Goal: Information Seeking & Learning: Check status

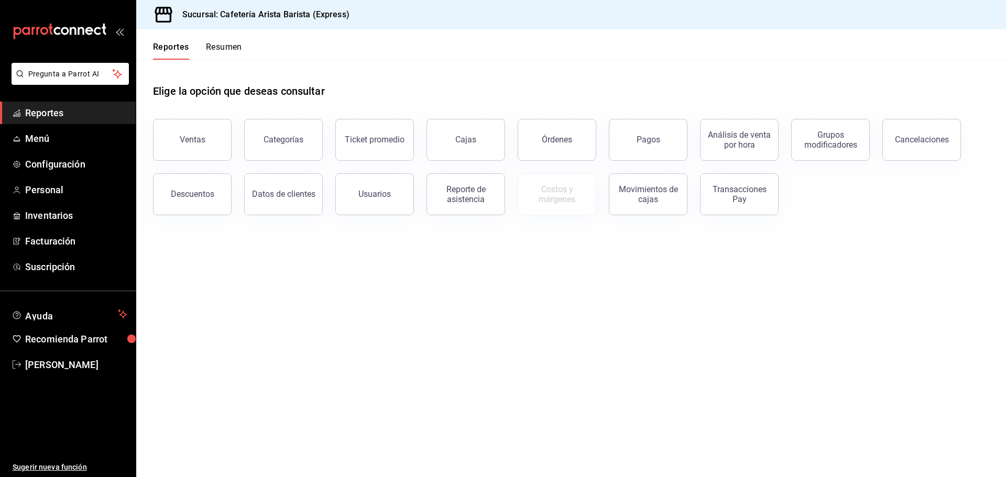
drag, startPoint x: 0, startPoint y: 0, endPoint x: 356, endPoint y: 289, distance: 458.0
click at [356, 289] on main "Elige la opción que deseas consultar Ventas Categorías Ticket promedio Cajas Ór…" at bounding box center [570, 268] width 869 height 417
click at [226, 56] on button "Resumen" at bounding box center [224, 51] width 36 height 18
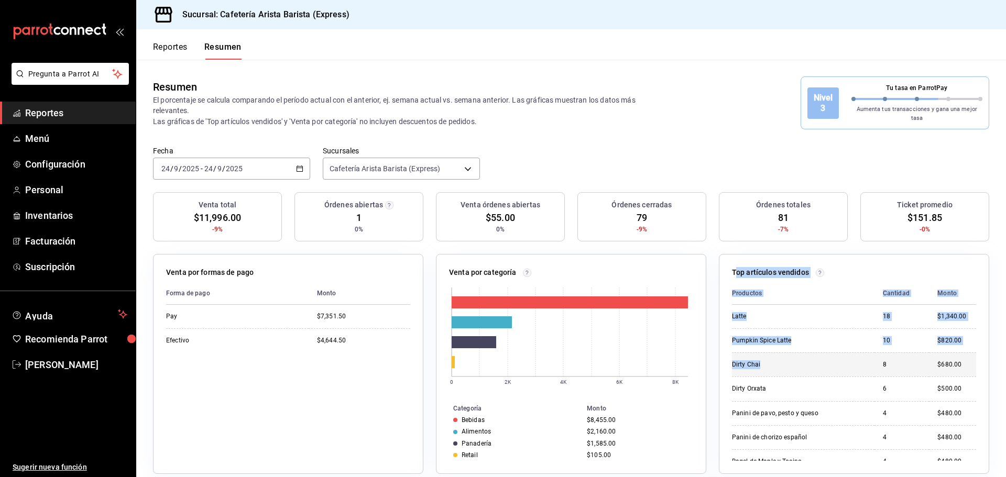
drag, startPoint x: 730, startPoint y: 266, endPoint x: 849, endPoint y: 370, distance: 157.8
click at [851, 371] on div "Top artículos vendidos Productos Cantidad Monto Latte 18 $1,340.00 Pumpkin Spic…" at bounding box center [854, 364] width 270 height 220
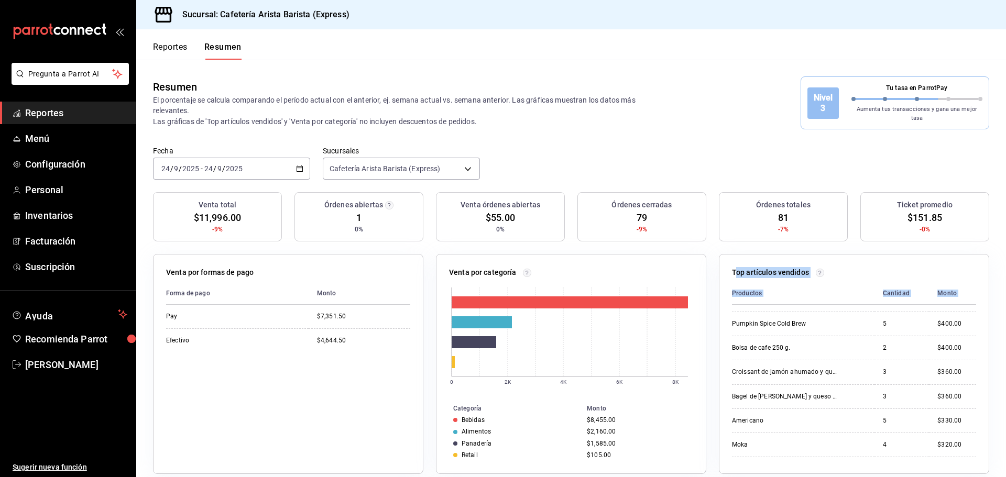
scroll to position [327, 0]
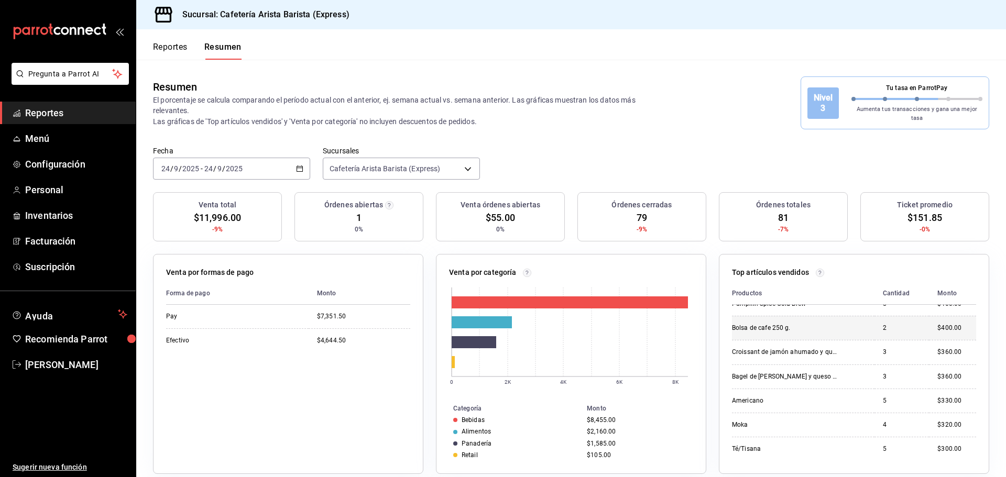
click at [915, 322] on td "2" at bounding box center [901, 328] width 55 height 24
click at [160, 44] on button "Reportes" at bounding box center [170, 51] width 35 height 18
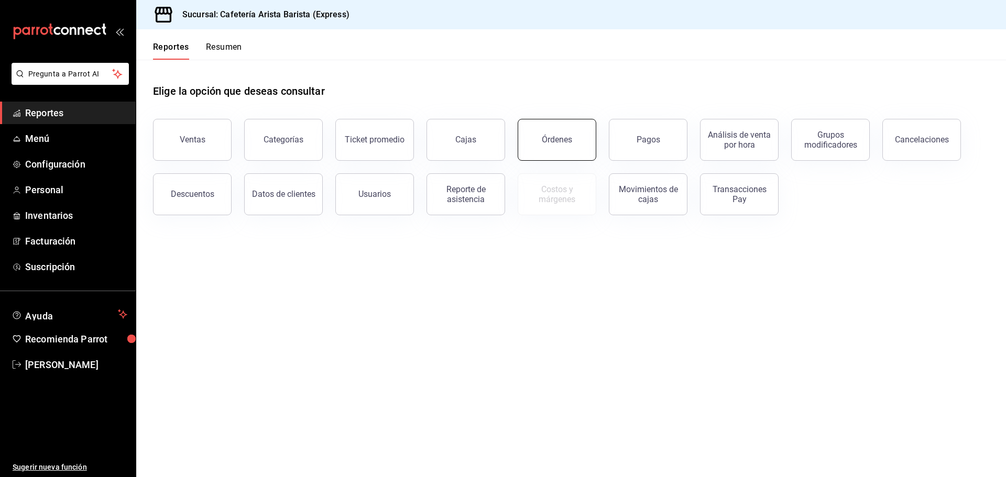
click at [546, 141] on div "Órdenes" at bounding box center [557, 140] width 30 height 10
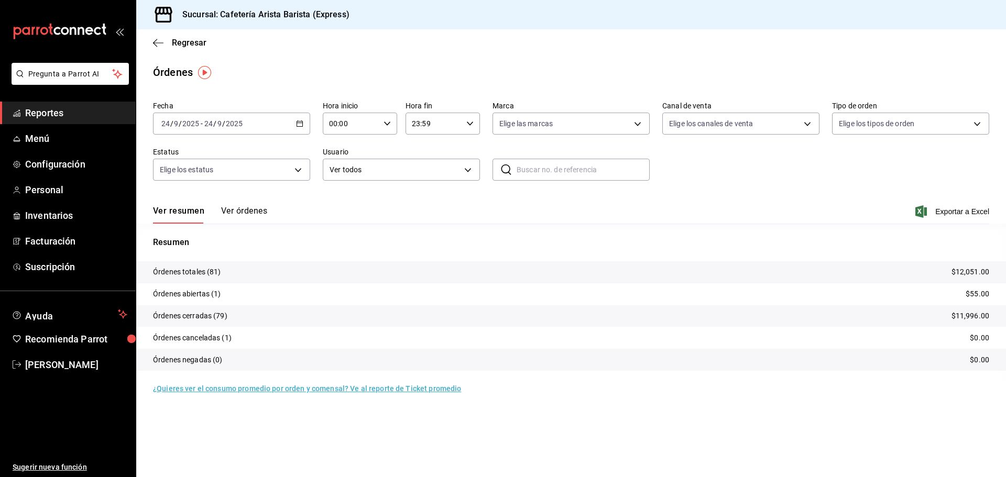
click at [241, 206] on button "Ver órdenes" at bounding box center [244, 215] width 46 height 18
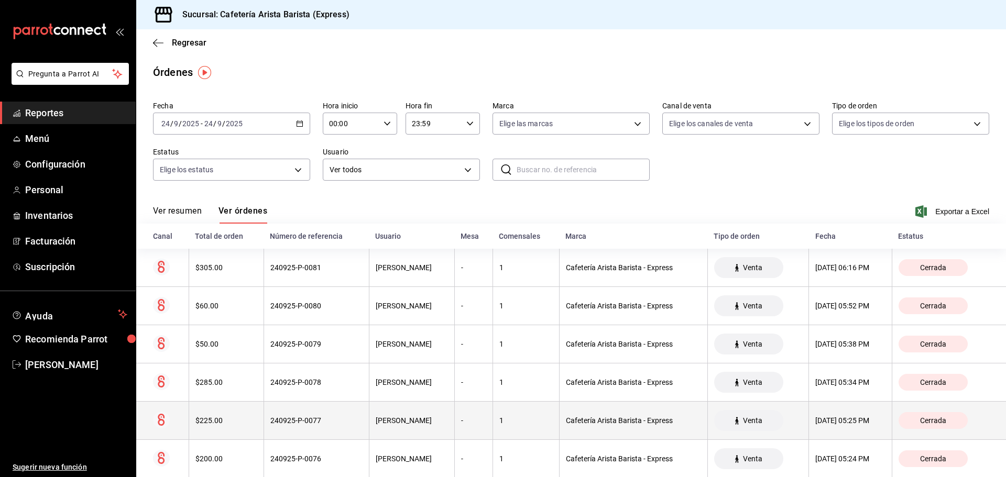
click at [221, 437] on th "$225.00" at bounding box center [226, 421] width 75 height 38
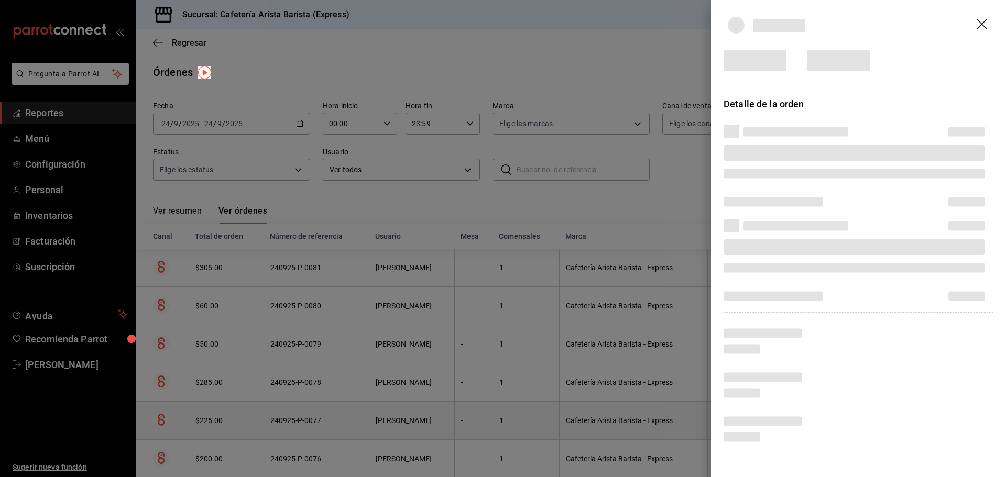
click at [223, 452] on div at bounding box center [503, 238] width 1006 height 477
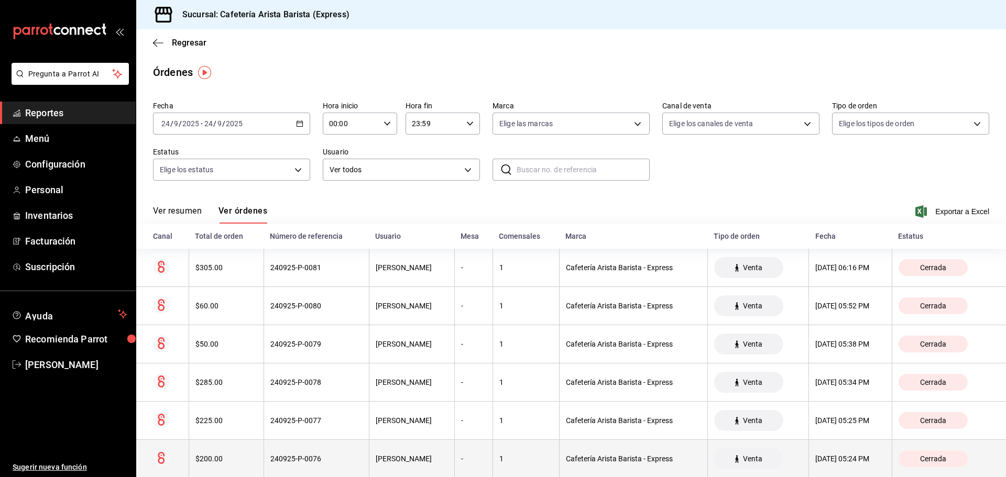
click at [232, 468] on th "$200.00" at bounding box center [226, 459] width 75 height 38
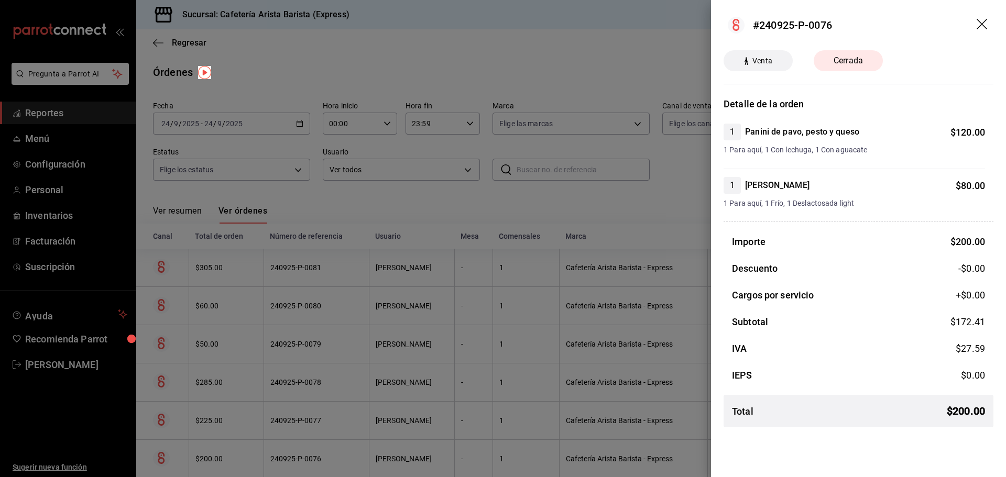
click at [444, 364] on div at bounding box center [503, 238] width 1006 height 477
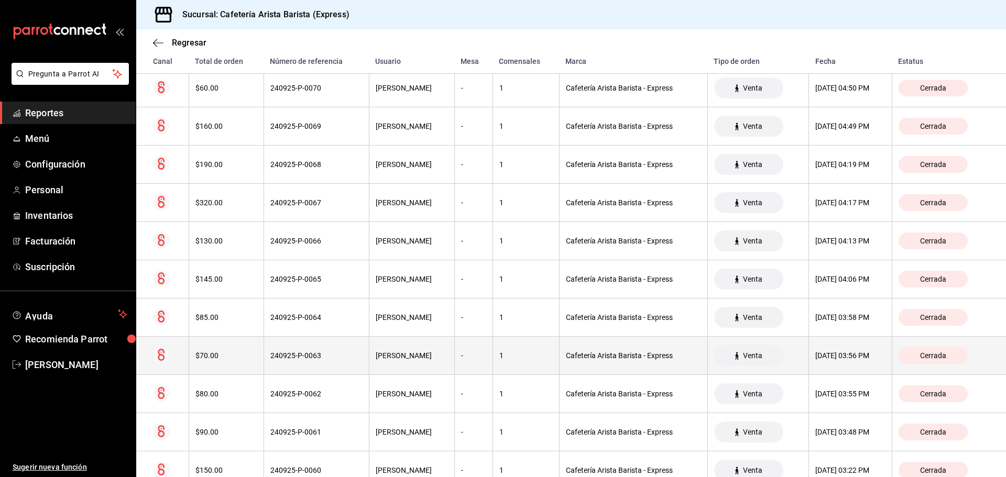
scroll to position [648, 0]
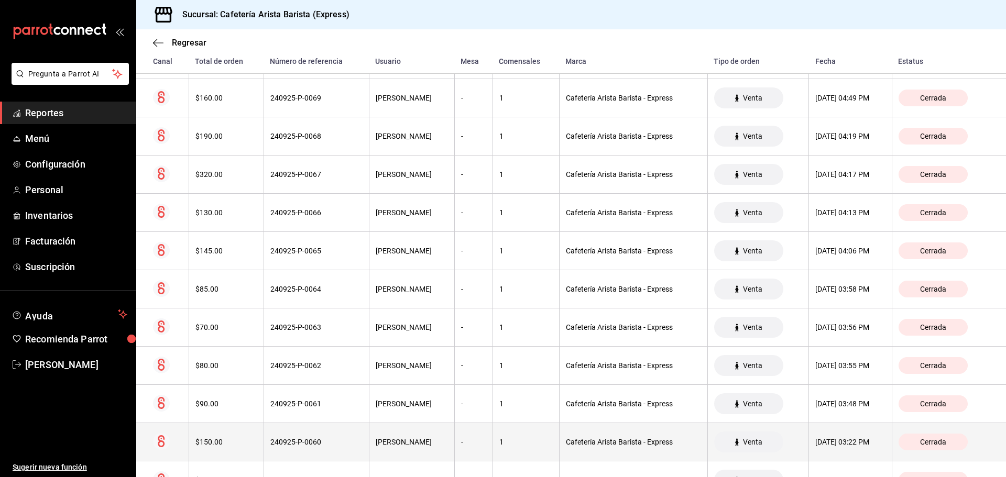
click at [243, 453] on th "$150.00" at bounding box center [226, 442] width 75 height 38
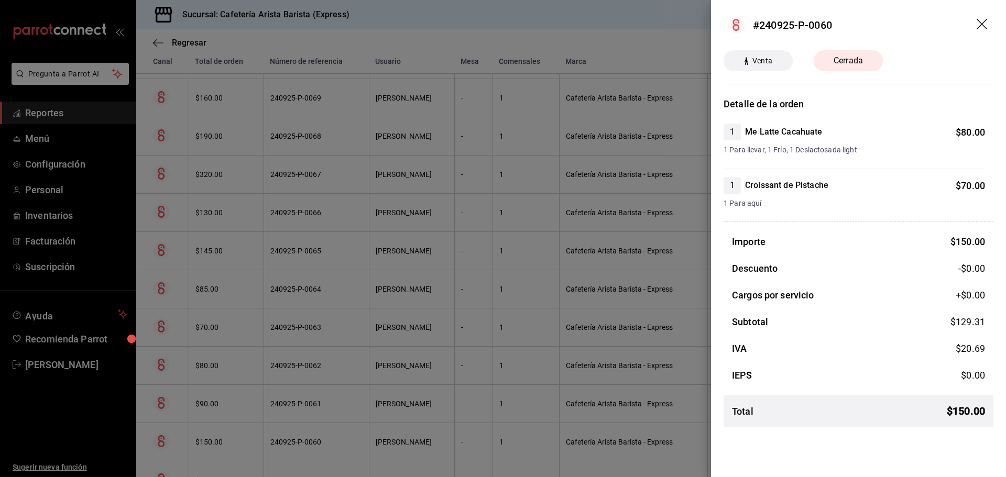
click at [245, 441] on div at bounding box center [503, 238] width 1006 height 477
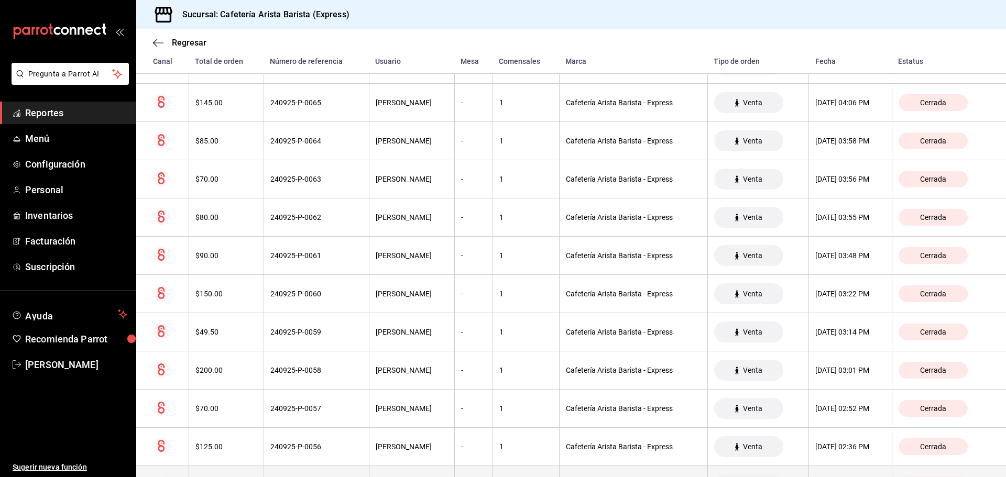
scroll to position [857, 0]
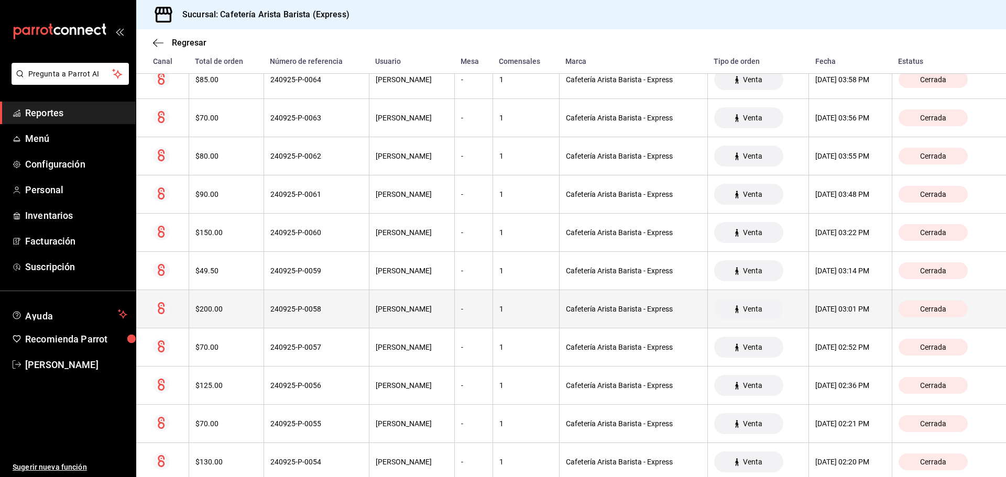
click at [204, 313] on div "$200.00" at bounding box center [226, 309] width 62 height 8
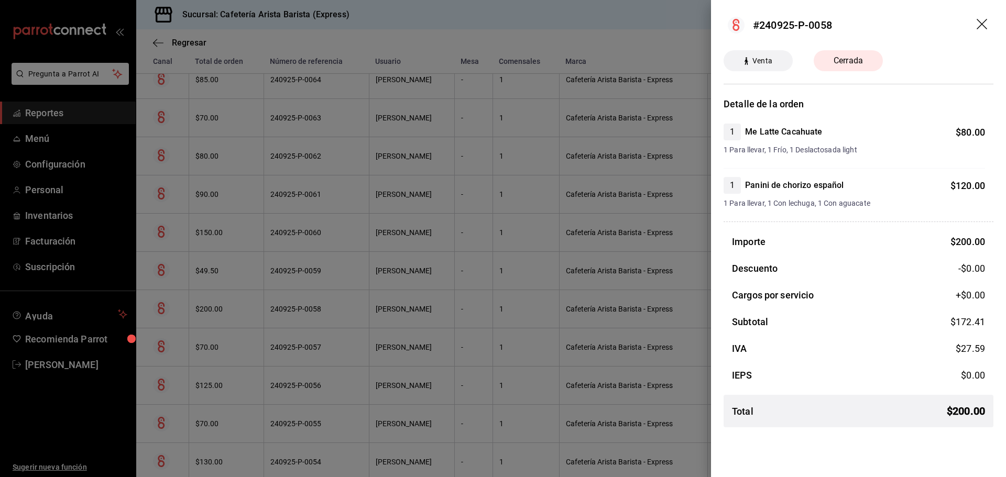
click at [204, 313] on div at bounding box center [503, 238] width 1006 height 477
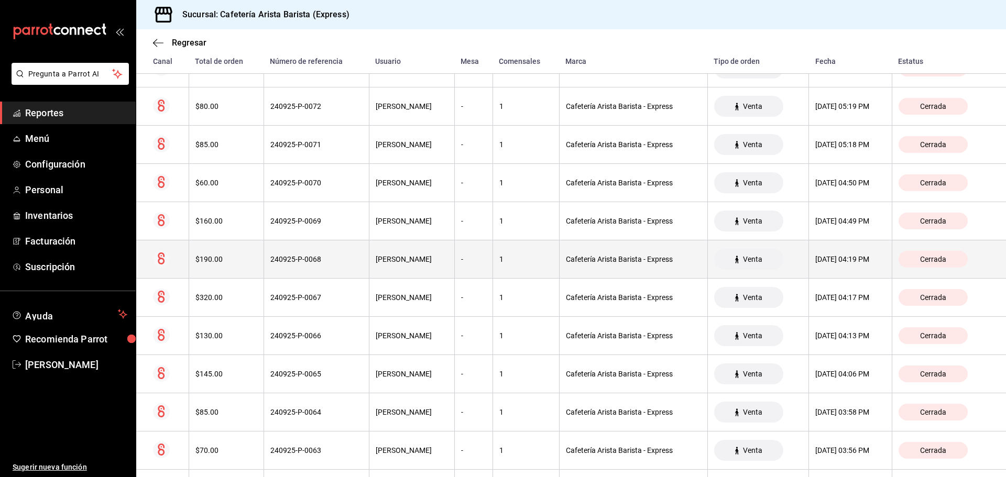
scroll to position [491, 0]
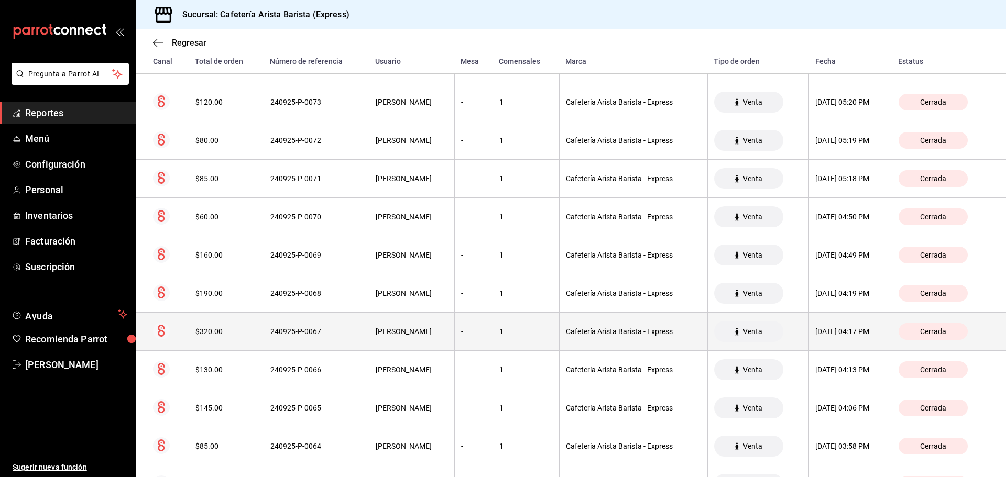
click at [238, 336] on div "$320.00" at bounding box center [226, 331] width 62 height 8
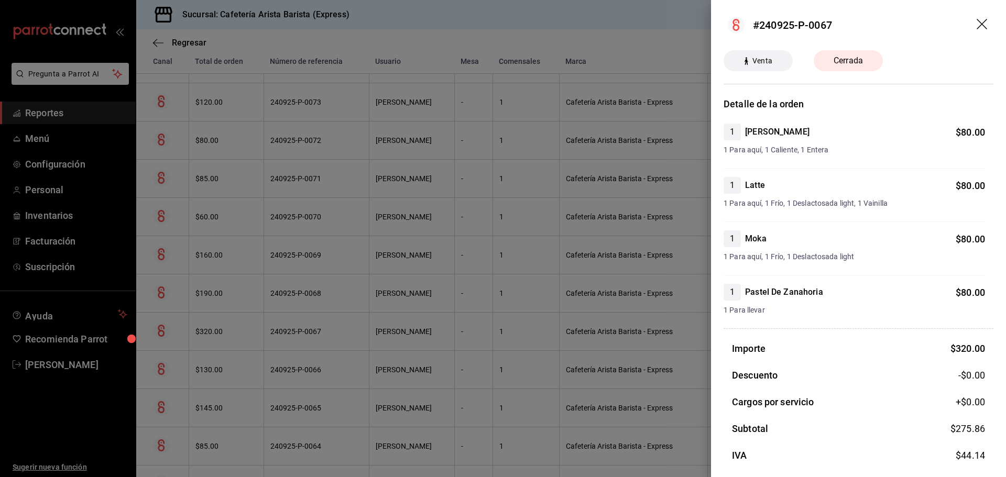
click at [236, 326] on div at bounding box center [503, 238] width 1006 height 477
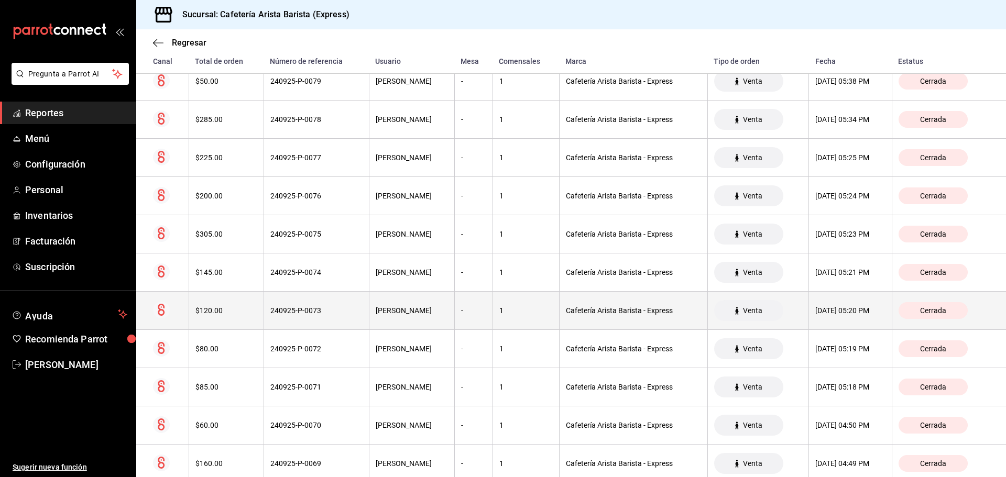
scroll to position [281, 0]
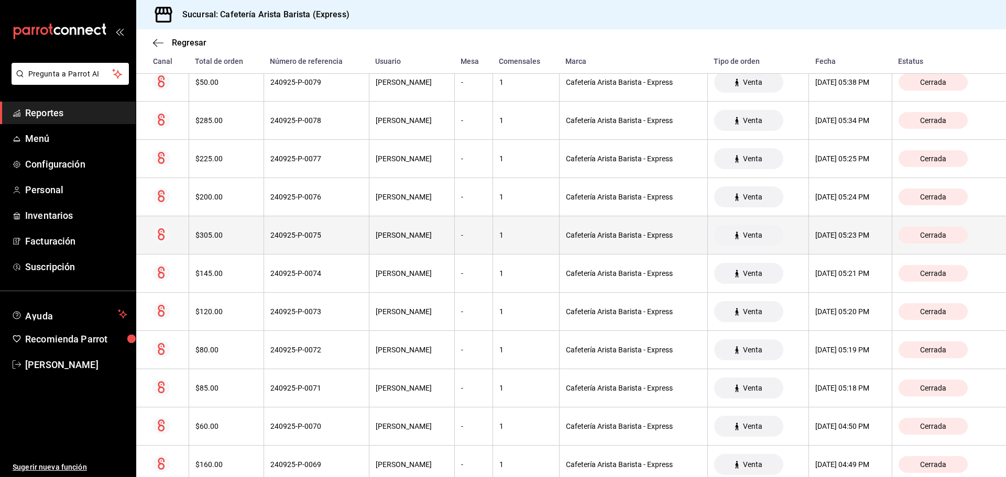
click at [217, 229] on th "$305.00" at bounding box center [226, 235] width 75 height 38
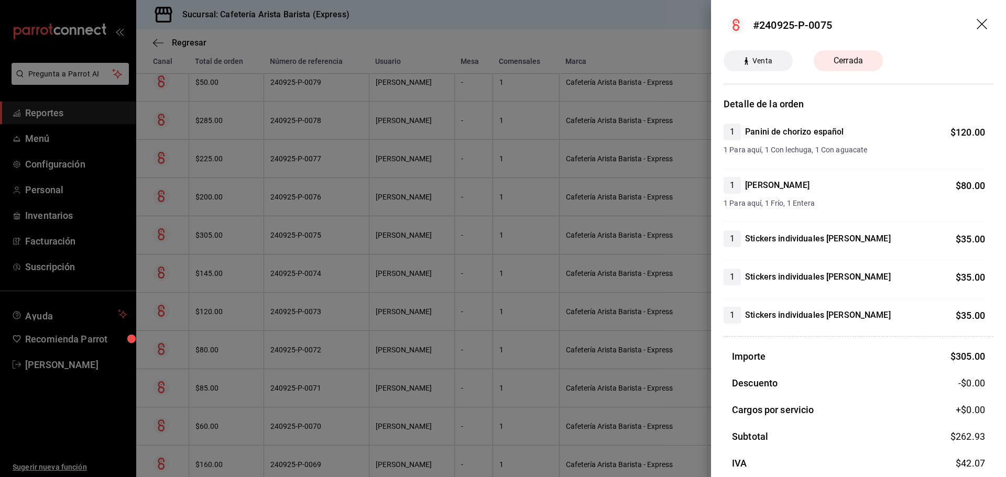
click at [217, 229] on div at bounding box center [503, 238] width 1006 height 477
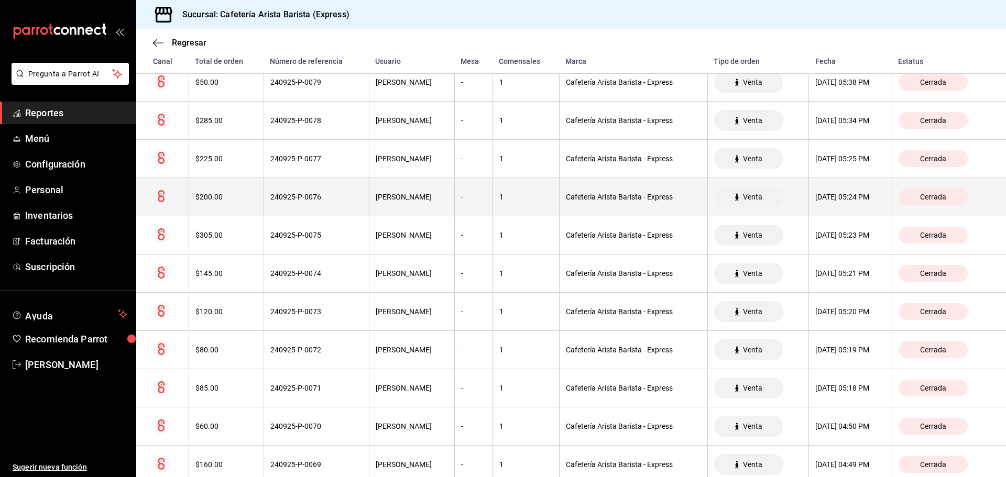
click at [225, 206] on th "$200.00" at bounding box center [226, 197] width 75 height 38
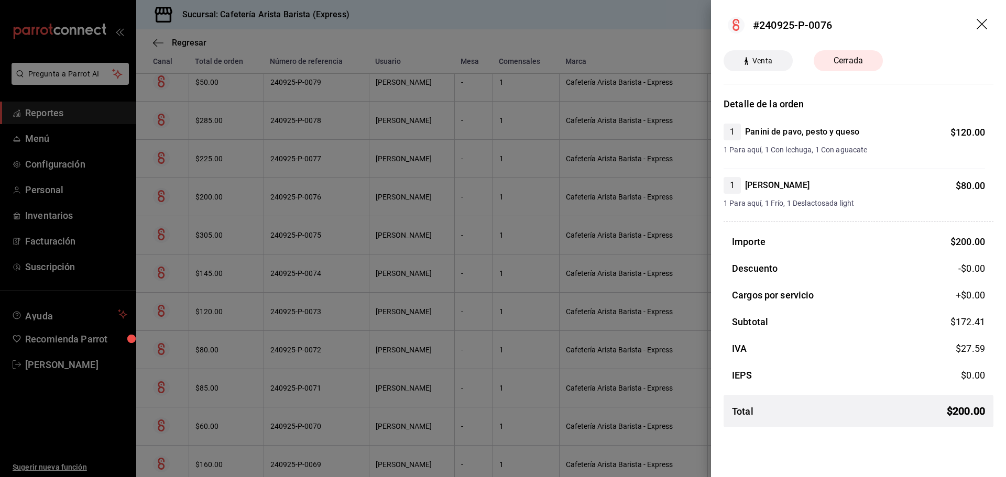
click at [225, 206] on div at bounding box center [503, 238] width 1006 height 477
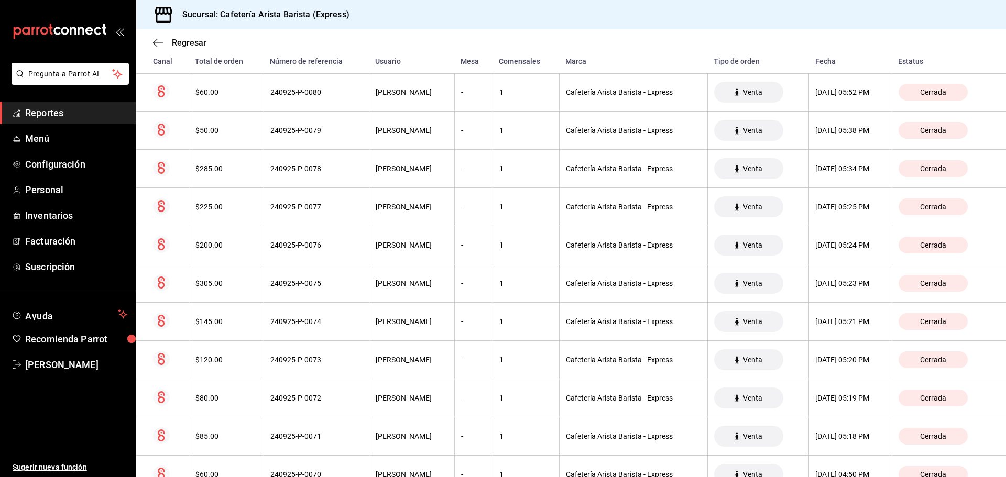
scroll to position [229, 0]
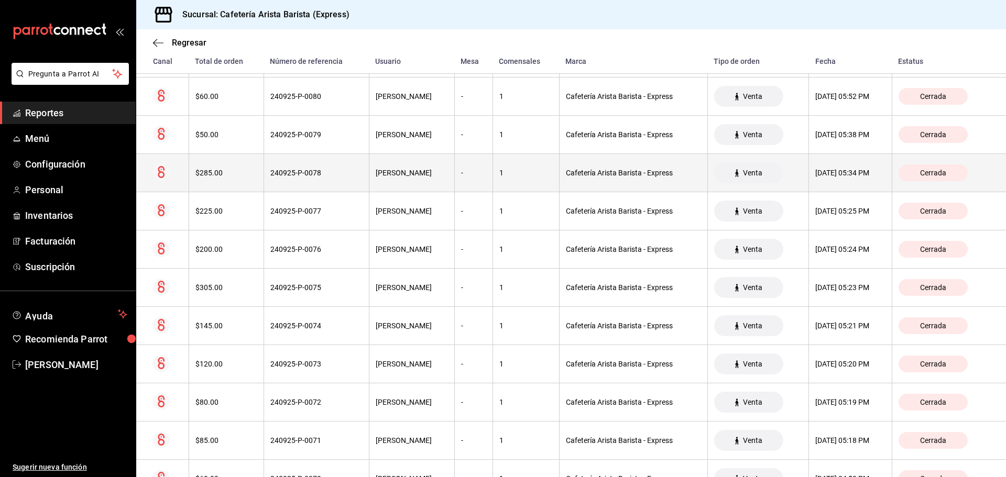
click at [237, 177] on div "$285.00" at bounding box center [226, 173] width 62 height 8
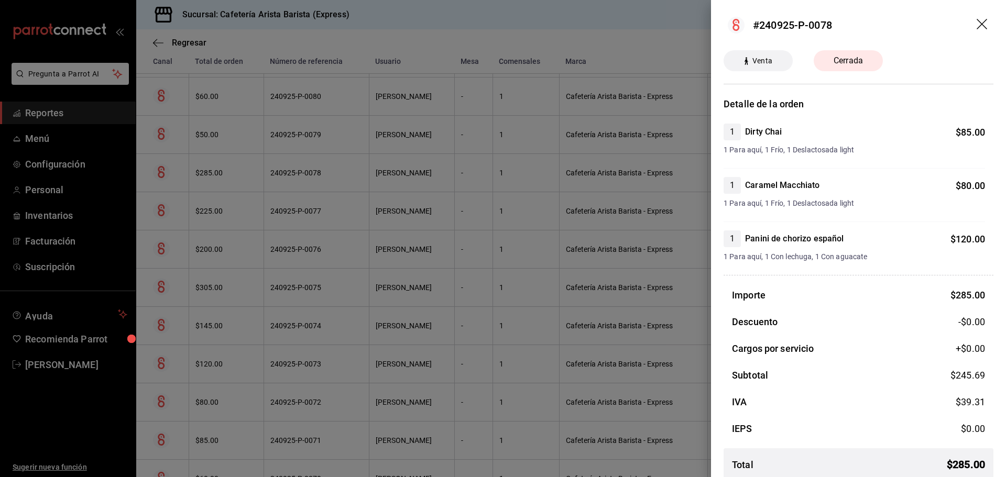
click at [237, 178] on div at bounding box center [503, 238] width 1006 height 477
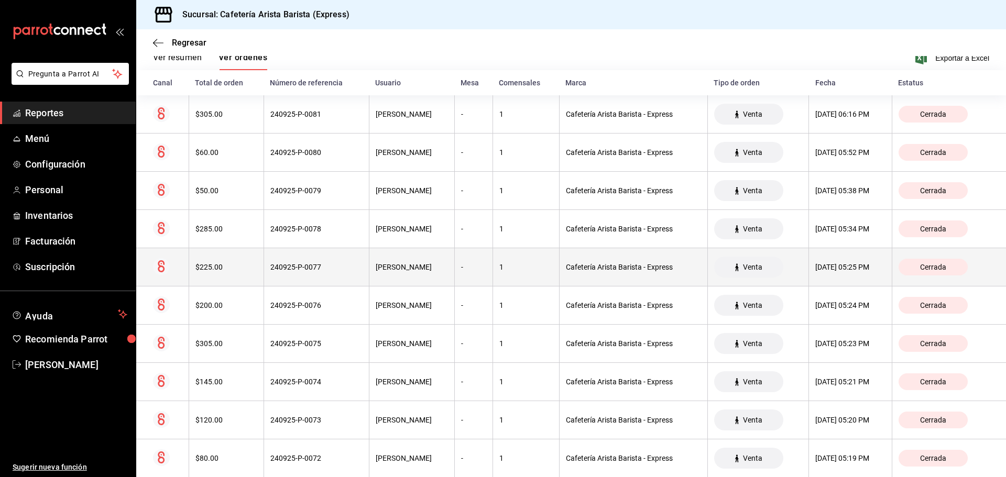
scroll to position [72, 0]
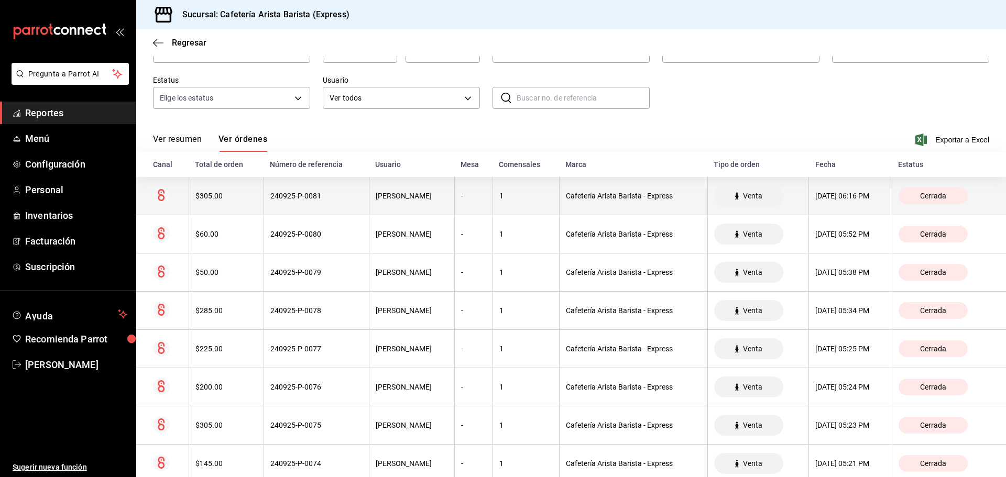
click at [244, 188] on th "$305.00" at bounding box center [226, 196] width 75 height 38
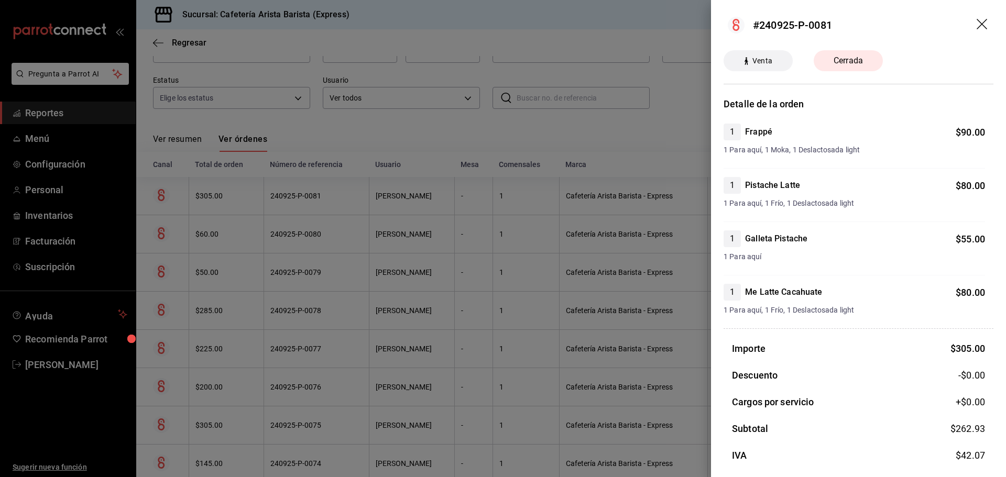
click at [280, 306] on div at bounding box center [503, 238] width 1006 height 477
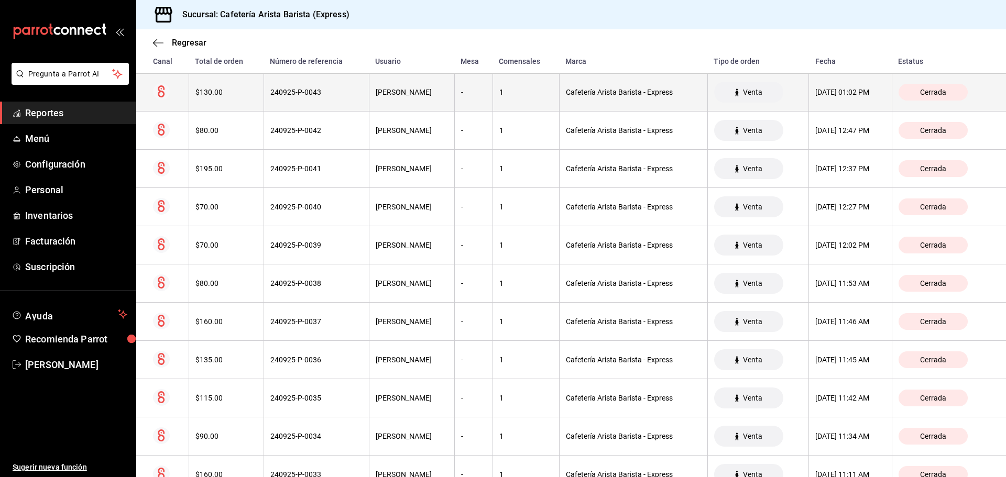
scroll to position [1662, 0]
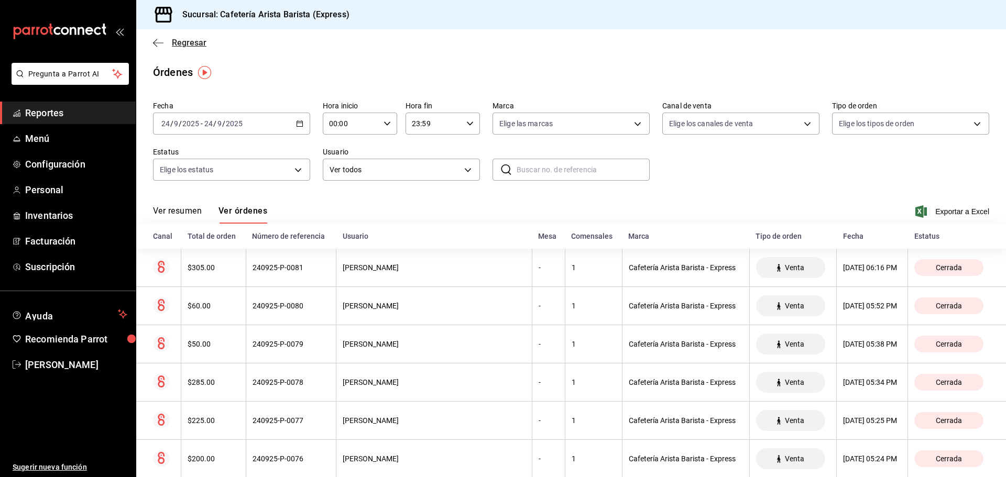
click at [185, 44] on span "Regresar" at bounding box center [189, 43] width 35 height 10
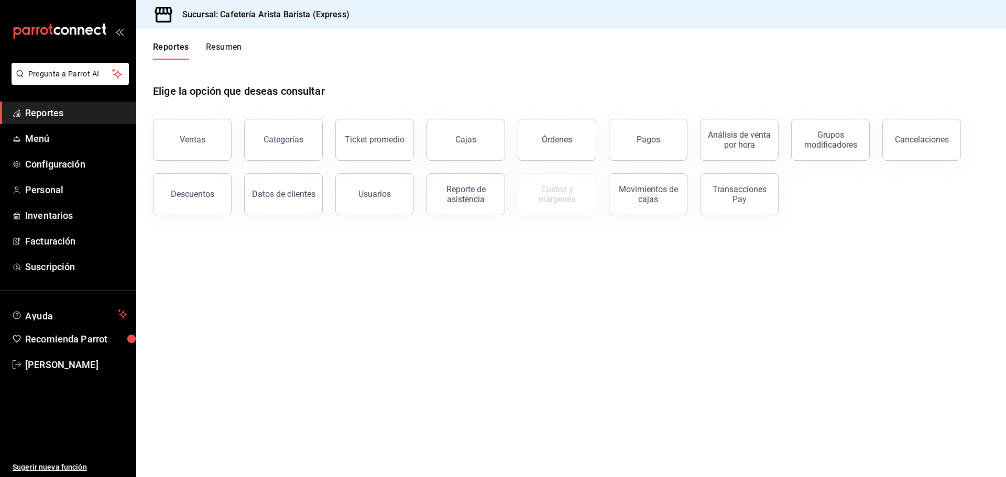
click at [222, 54] on button "Resumen" at bounding box center [224, 51] width 36 height 18
